Goal: Navigation & Orientation: Find specific page/section

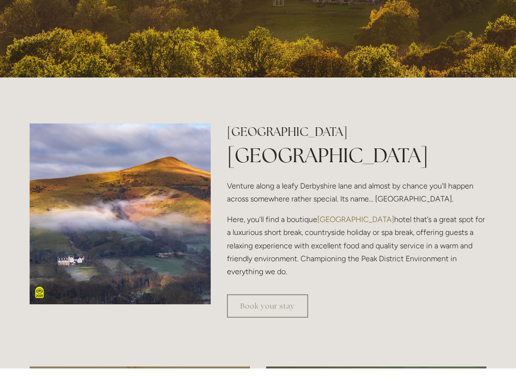
scroll to position [234, 0]
click at [468, 283] on p "Here, you’ll find a boutique Peak District hotel that’s a great spot for a luxu…" at bounding box center [357, 254] width 260 height 65
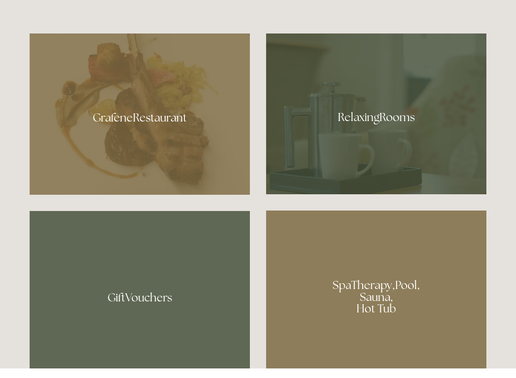
scroll to position [567, 0]
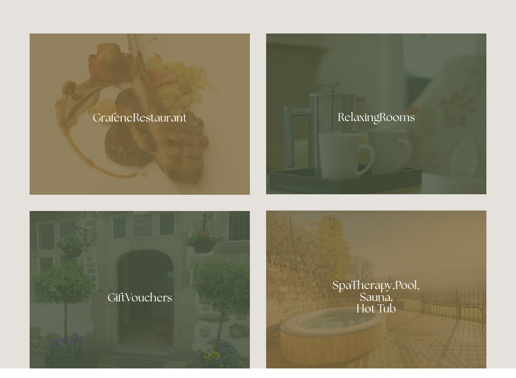
click at [185, 149] on div at bounding box center [140, 123] width 220 height 161
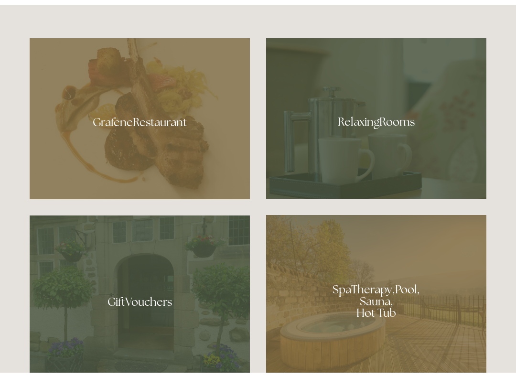
scroll to position [557, 0]
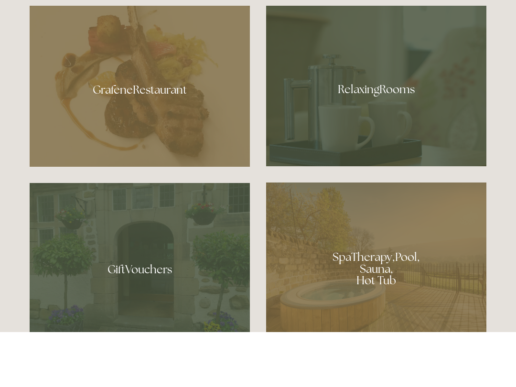
click at [389, 105] on div at bounding box center [376, 141] width 220 height 161
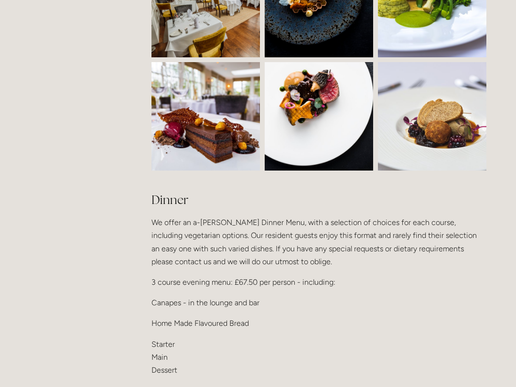
scroll to position [967, 0]
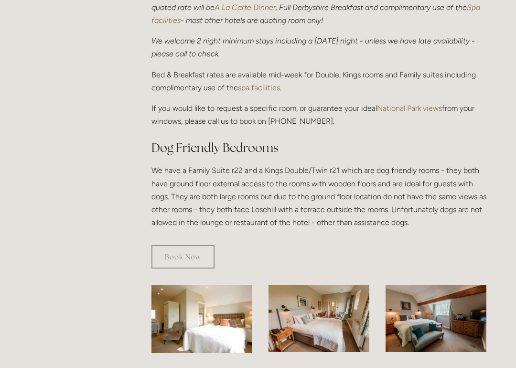
scroll to position [400, 0]
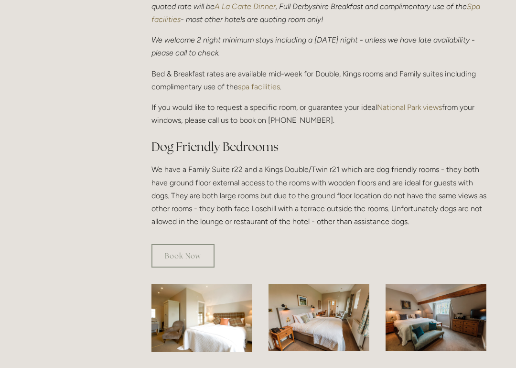
click at [226, 319] on img at bounding box center [202, 337] width 101 height 68
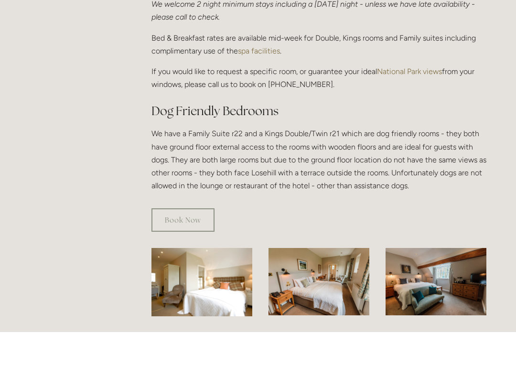
click at [330, 303] on img at bounding box center [319, 336] width 101 height 67
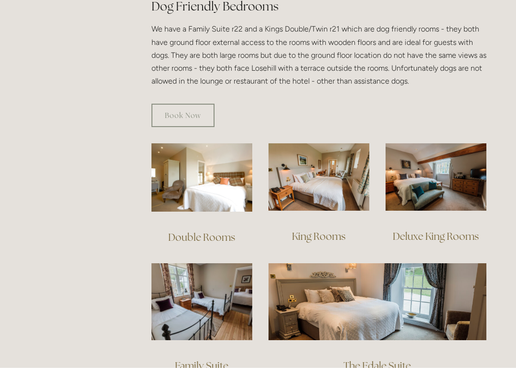
scroll to position [541, 0]
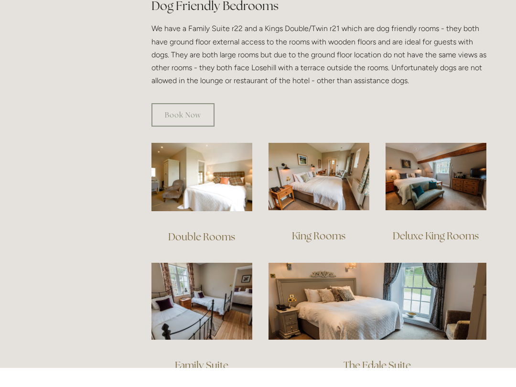
click at [436, 176] on img at bounding box center [436, 195] width 101 height 67
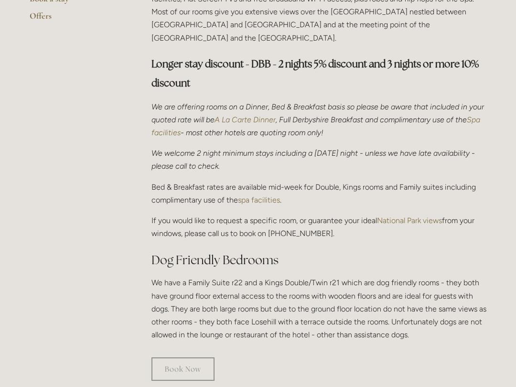
scroll to position [300, 0]
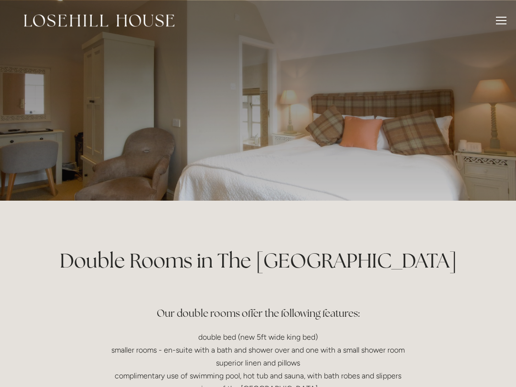
click at [21, 6] on div "Rooms Rooms Your Stay Book a stay Offers Spa About" at bounding box center [258, 20] width 497 height 41
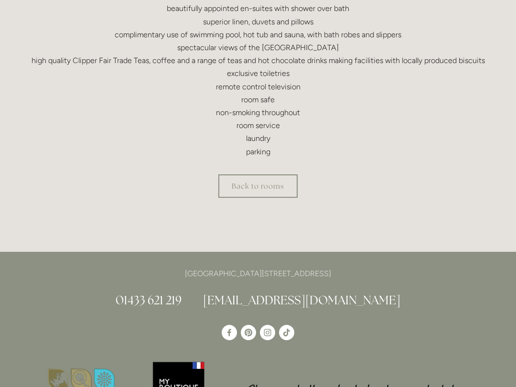
scroll to position [357, 0]
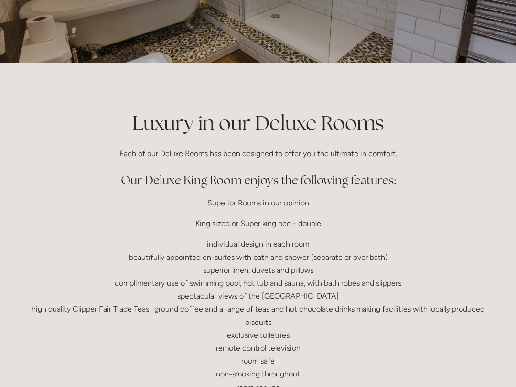
scroll to position [137, 0]
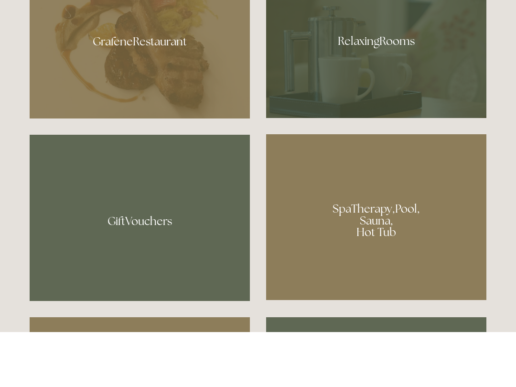
scroll to position [611, 0]
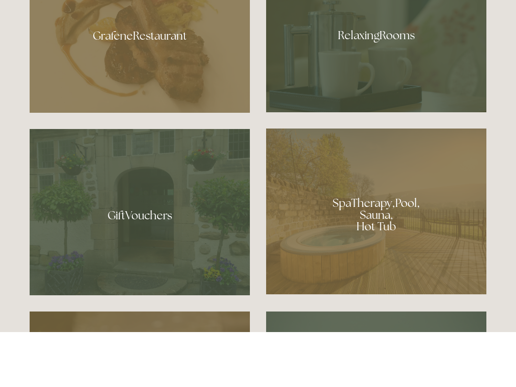
click at [429, 237] on div at bounding box center [376, 267] width 220 height 166
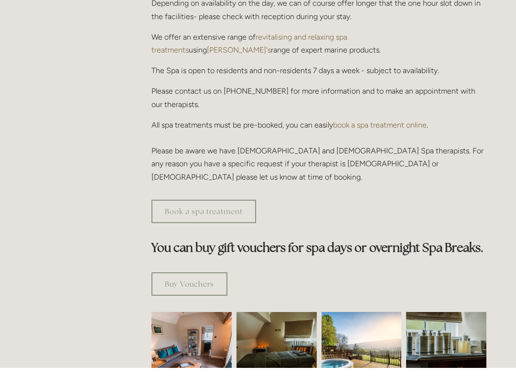
scroll to position [357, 0]
click at [488, 283] on div "Buy Vouchers" at bounding box center [318, 303] width 351 height 40
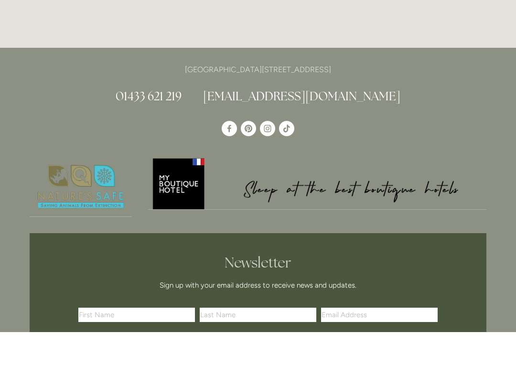
scroll to position [1037, 0]
